Goal: Information Seeking & Learning: Learn about a topic

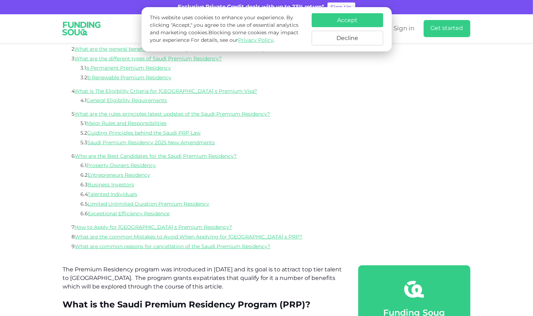
scroll to position [286, 0]
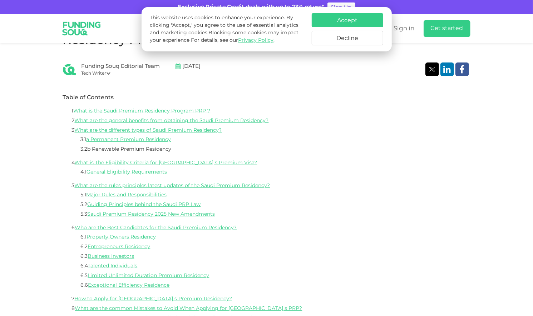
click at [161, 149] on link "b Renewable Premium Residency" at bounding box center [130, 149] width 84 height 5
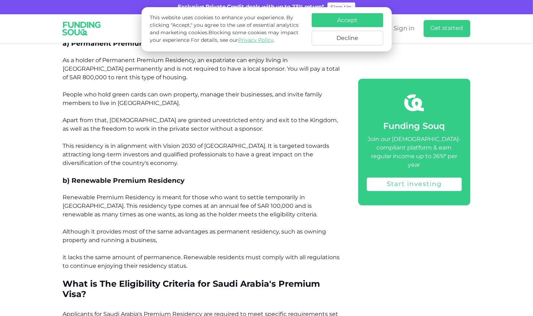
scroll to position [1045, 0]
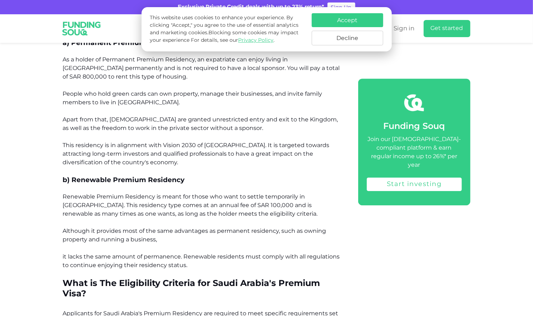
click at [177, 193] on p "Renewable Premium Residency is meant for those who want to settle temporarily i…" at bounding box center [202, 210] width 279 height 34
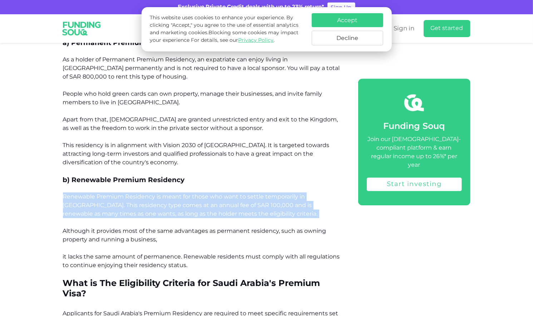
click at [177, 193] on p "Renewable Premium Residency is meant for those who want to settle temporarily i…" at bounding box center [202, 210] width 279 height 34
click at [212, 193] on span "Renewable Premium Residency is meant for those who want to settle temporarily i…" at bounding box center [190, 205] width 255 height 24
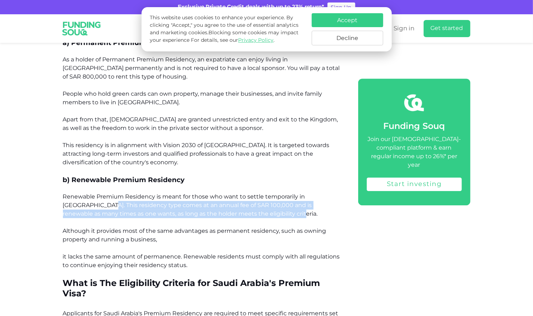
drag, startPoint x: 88, startPoint y: 179, endPoint x: 282, endPoint y: 186, distance: 194.5
click at [282, 193] on p "Renewable Premium Residency is meant for those who want to settle temporarily i…" at bounding box center [202, 210] width 279 height 34
click at [243, 193] on span "Renewable Premium Residency is meant for those who want to settle temporarily i…" at bounding box center [190, 205] width 255 height 24
drag, startPoint x: 111, startPoint y: 189, endPoint x: 106, endPoint y: 188, distance: 4.4
click at [110, 193] on span "Renewable Premium Residency is meant for those who want to settle temporarily i…" at bounding box center [190, 205] width 255 height 24
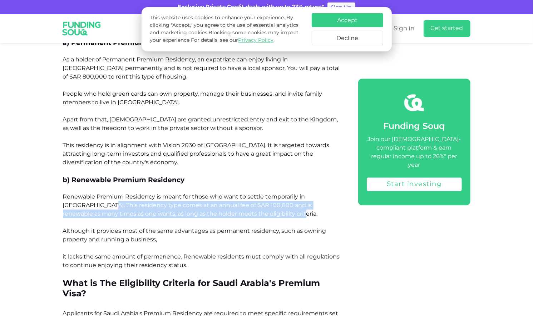
click at [96, 193] on span "Renewable Premium Residency is meant for those who want to settle temporarily i…" at bounding box center [190, 205] width 255 height 24
drag, startPoint x: 90, startPoint y: 179, endPoint x: 286, endPoint y: 192, distance: 196.6
click at [286, 193] on p "Renewable Premium Residency is meant for those who want to settle temporarily i…" at bounding box center [202, 210] width 279 height 34
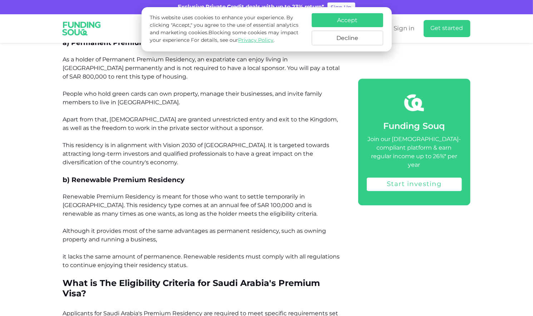
click at [203, 227] on p "Although it provides most of the same advantages as permanent residency, such a…" at bounding box center [202, 248] width 279 height 43
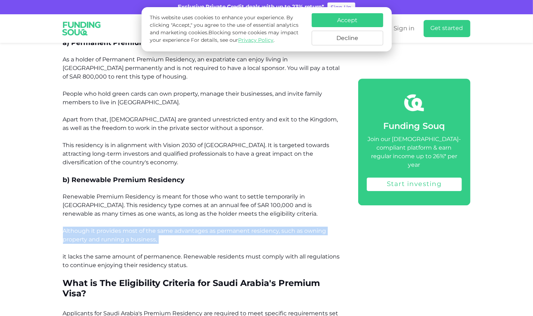
click at [203, 227] on p "Although it provides most of the same advantages as permanent residency, such a…" at bounding box center [202, 248] width 279 height 43
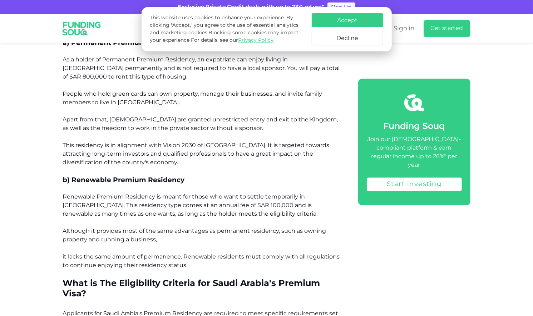
click at [203, 227] on p "Although it provides most of the same advantages as permanent residency, such a…" at bounding box center [202, 248] width 279 height 43
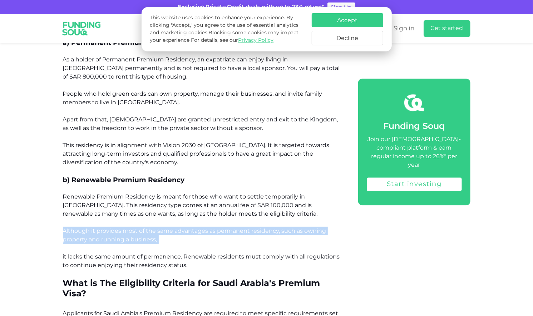
click at [203, 227] on p "Although it provides most of the same advantages as permanent residency, such a…" at bounding box center [202, 248] width 279 height 43
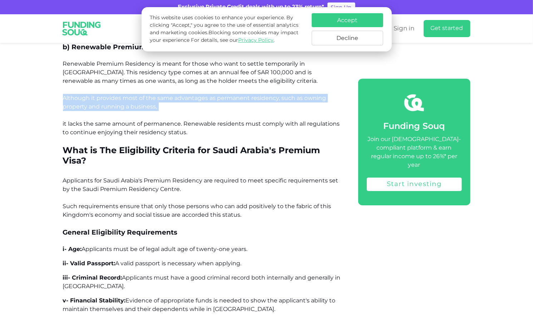
scroll to position [1188, 0]
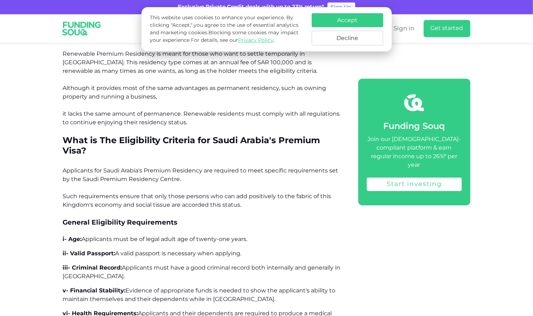
click at [144, 167] on span "Applicants for Saudi Arabia's Premium Residency are required to meet specific r…" at bounding box center [200, 187] width 275 height 41
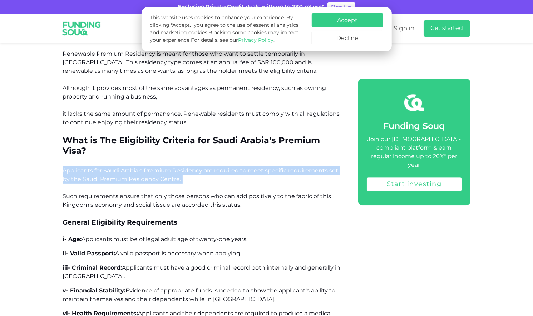
click at [144, 167] on span "Applicants for Saudi Arabia's Premium Residency are required to meet specific r…" at bounding box center [200, 187] width 275 height 41
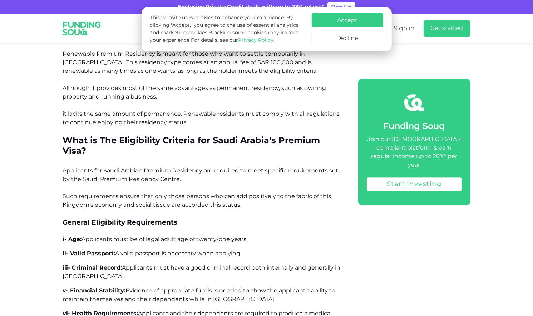
click at [148, 168] on span "Applicants for Saudi Arabia's Premium Residency are required to meet specific r…" at bounding box center [200, 187] width 275 height 41
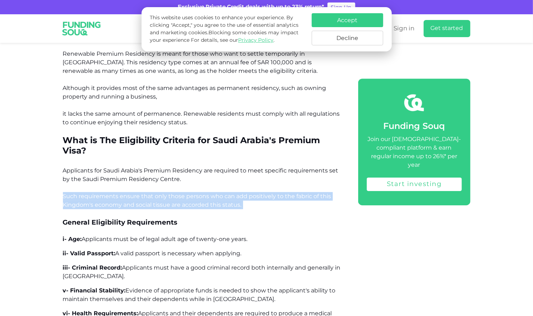
click at [148, 168] on span "Applicants for Saudi Arabia's Premium Residency are required to meet specific r…" at bounding box center [200, 187] width 275 height 41
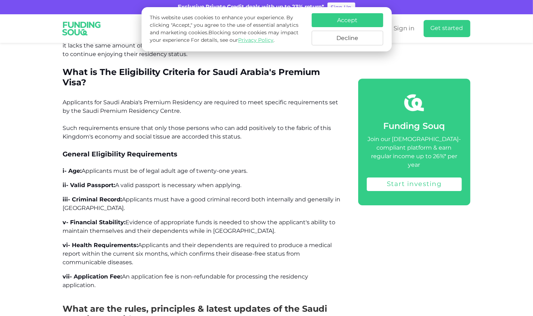
scroll to position [1260, 0]
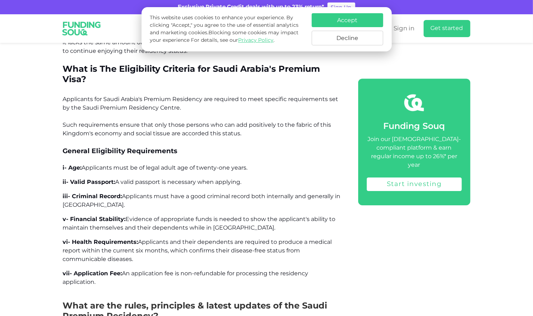
click at [154, 179] on span "A valid passport is necessary when applying." at bounding box center [178, 182] width 126 height 7
click at [153, 178] on p "ii- Valid Passport: A valid passport is necessary when applying." at bounding box center [202, 182] width 279 height 9
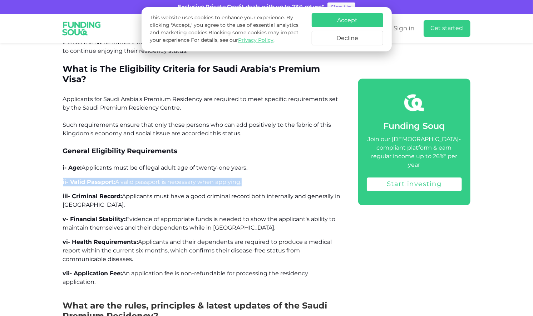
click at [153, 178] on p "ii- Valid Passport: A valid passport is necessary when applying." at bounding box center [202, 182] width 279 height 9
click at [158, 178] on p "ii- Valid Passport: A valid passport is necessary when applying." at bounding box center [202, 182] width 279 height 9
click at [145, 193] on span "Applicants must have a good criminal record both internally and generally in [G…" at bounding box center [202, 200] width 278 height 15
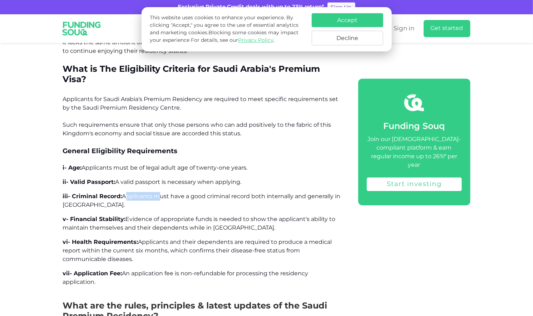
click at [145, 193] on span "Applicants must have a good criminal record both internally and generally in [G…" at bounding box center [202, 200] width 278 height 15
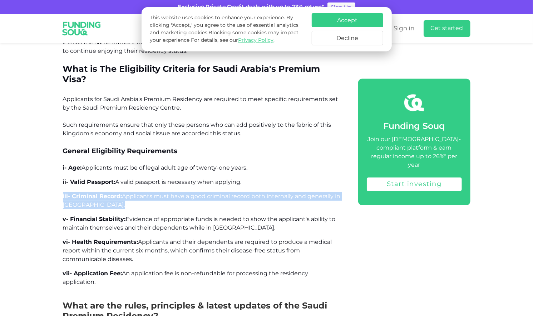
click at [145, 193] on span "Applicants must have a good criminal record both internally and generally in [G…" at bounding box center [202, 200] width 278 height 15
click at [143, 193] on span "Applicants must have a good criminal record both internally and generally in [G…" at bounding box center [202, 200] width 278 height 15
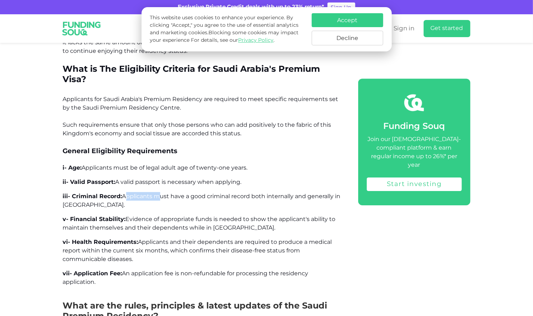
click at [143, 193] on span "Applicants must have a good criminal record both internally and generally in [G…" at bounding box center [202, 200] width 278 height 15
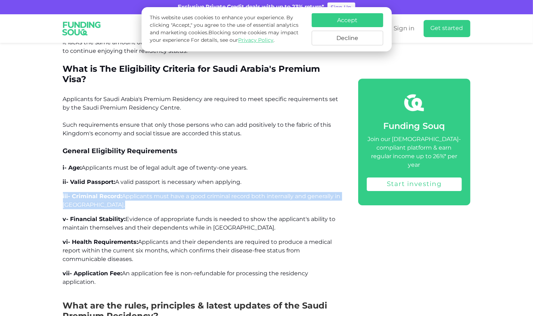
click at [143, 193] on span "Applicants must have a good criminal record both internally and generally in [G…" at bounding box center [202, 200] width 278 height 15
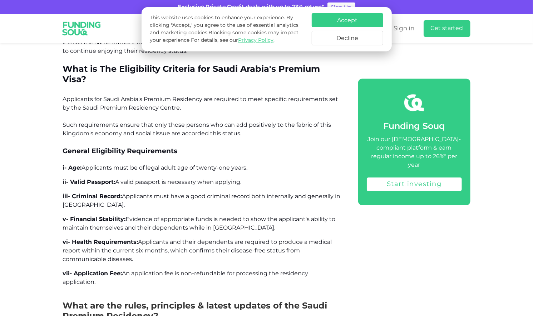
click at [146, 216] on span "Evidence of appropriate funds is needed to show the applicant's ability to main…" at bounding box center [199, 223] width 273 height 15
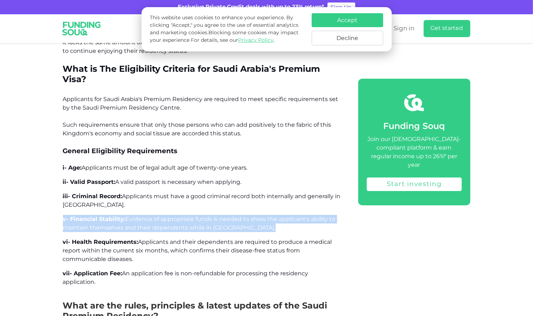
click at [146, 216] on span "Evidence of appropriate funds is needed to show the applicant's ability to main…" at bounding box center [199, 223] width 273 height 15
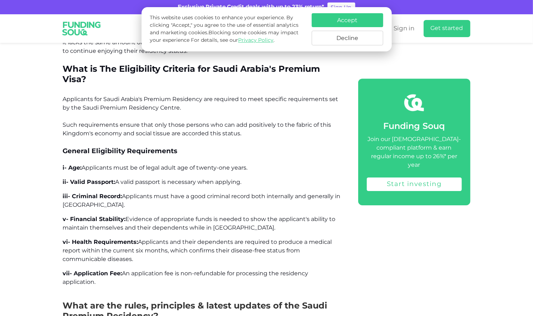
click at [141, 239] on span "Applicants and their dependents are required to produce a medical report within…" at bounding box center [197, 251] width 269 height 24
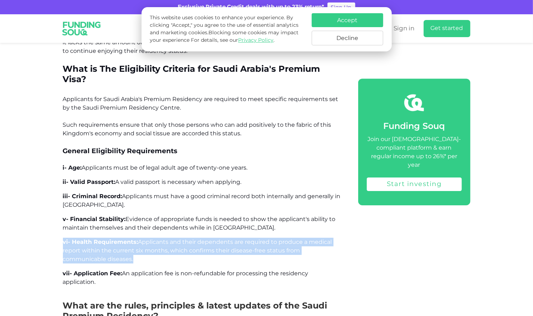
click at [141, 239] on span "Applicants and their dependents are required to produce a medical report within…" at bounding box center [197, 251] width 269 height 24
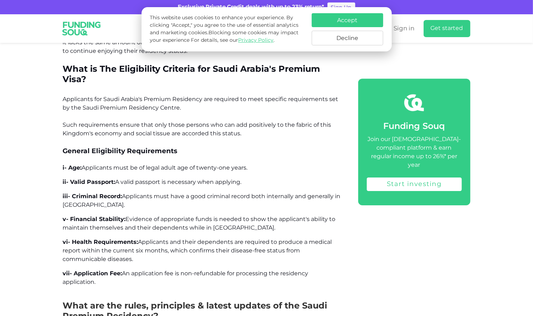
click at [96, 192] on p "iii- Criminal Record: Applicants must have a good criminal record both internal…" at bounding box center [202, 200] width 279 height 17
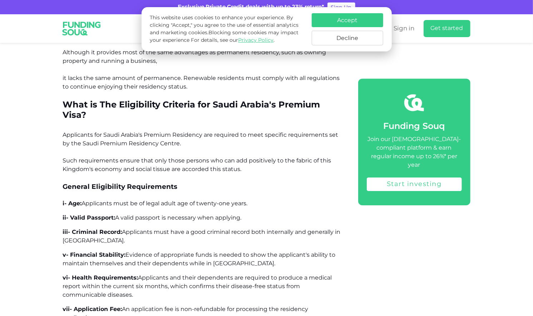
scroll to position [1153, 0]
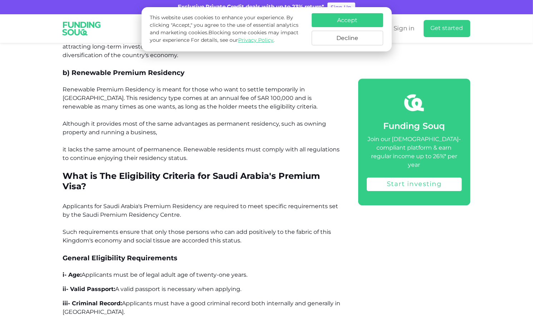
click at [373, 17] on button "Accept" at bounding box center [347, 20] width 71 height 14
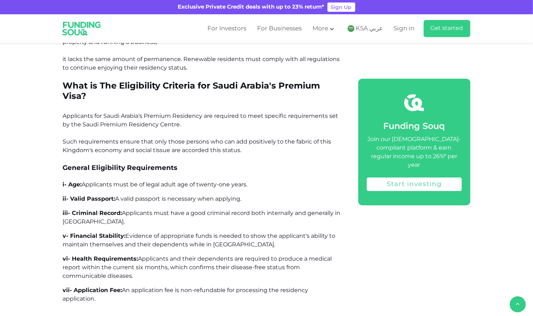
scroll to position [1260, 0]
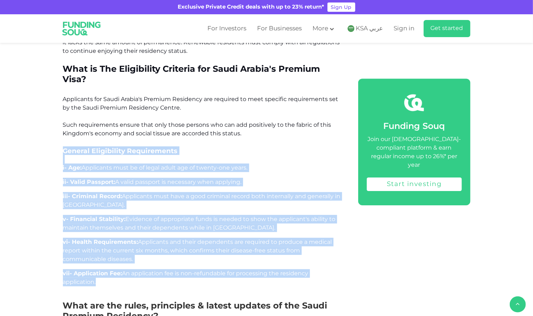
drag, startPoint x: 62, startPoint y: 124, endPoint x: 326, endPoint y: 258, distance: 295.9
copy div "General Eligibility Requirements i- Age: Applicants must be of legal adult age …"
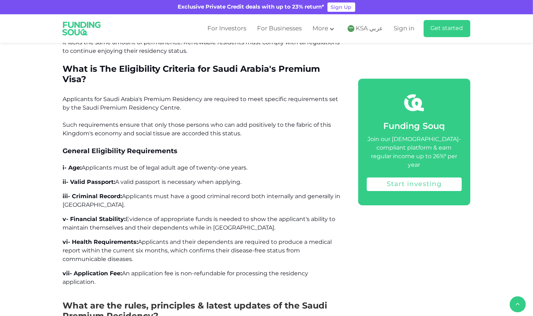
click at [113, 102] on span "Applicants for Saudi Arabia's Premium Residency are required to meet specific r…" at bounding box center [200, 116] width 275 height 41
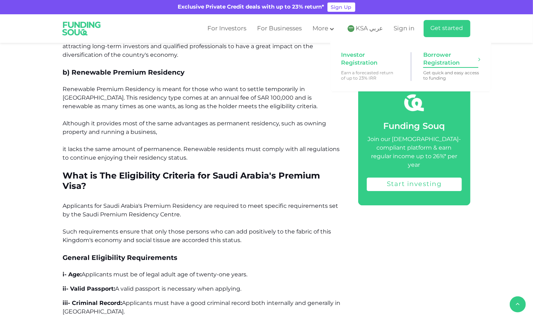
scroll to position [1153, 0]
